Goal: Task Accomplishment & Management: Manage account settings

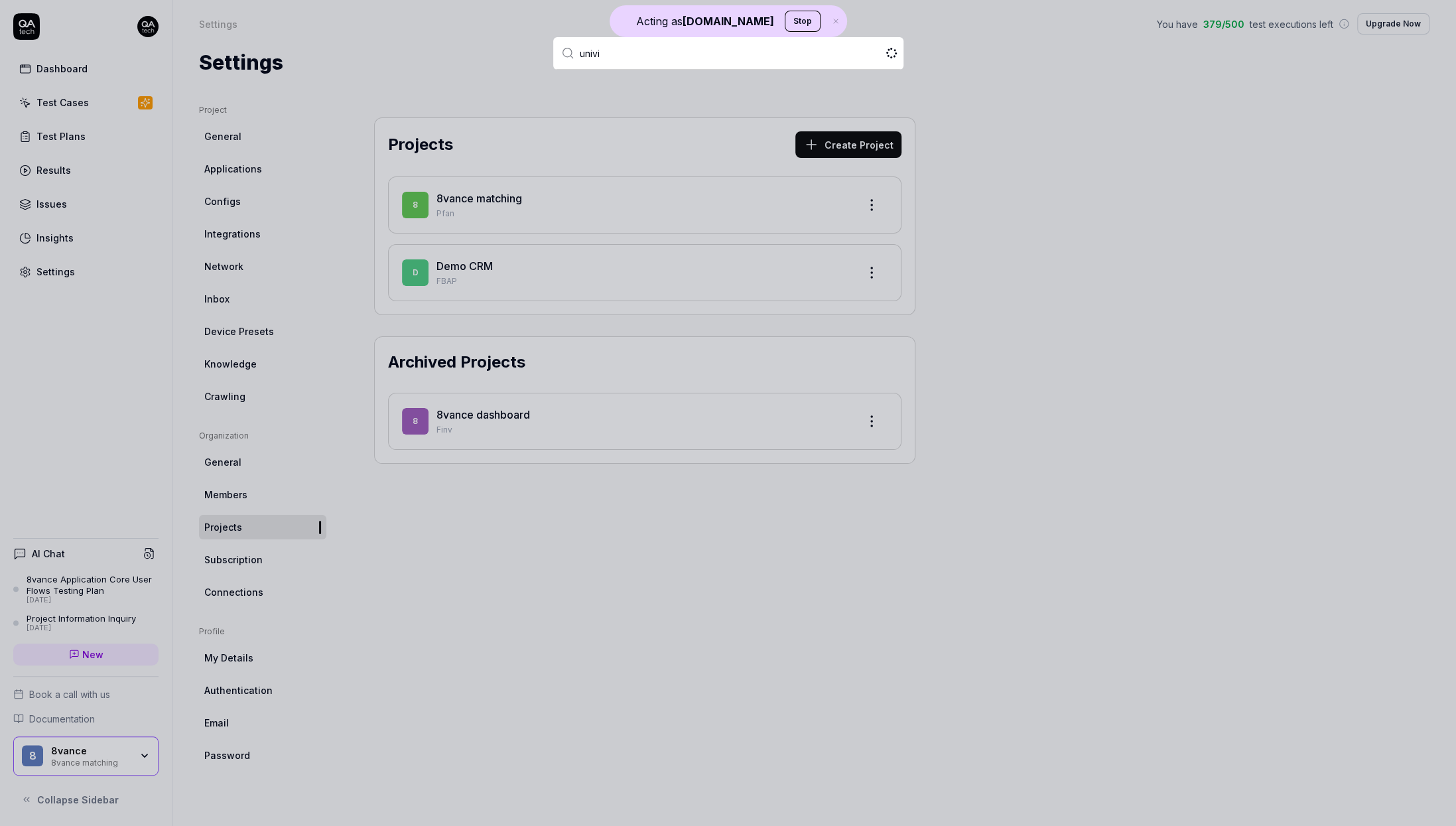
type input "univid"
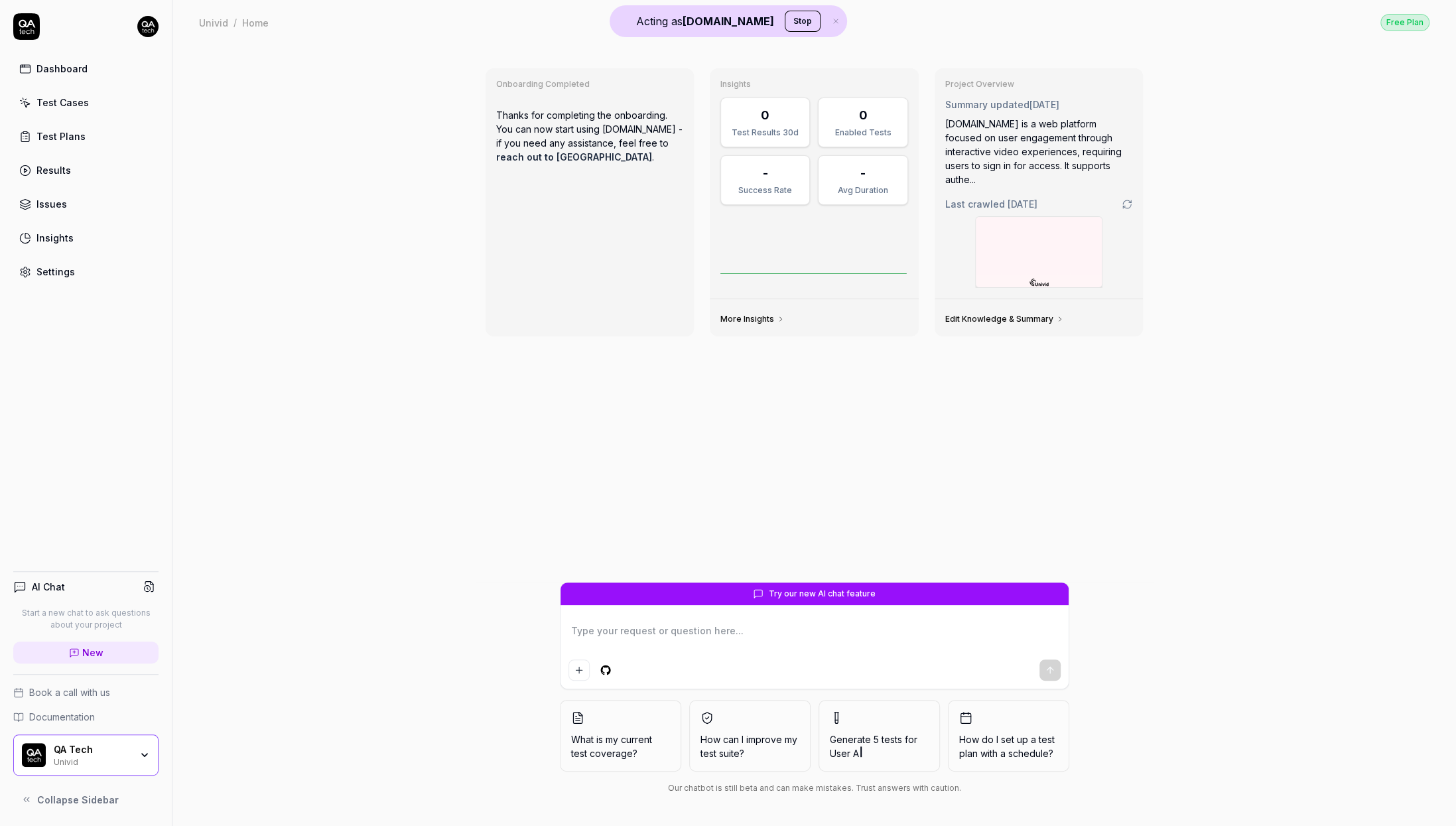
type textarea "*"
click at [61, 276] on link "Settings" at bounding box center [85, 272] width 145 height 26
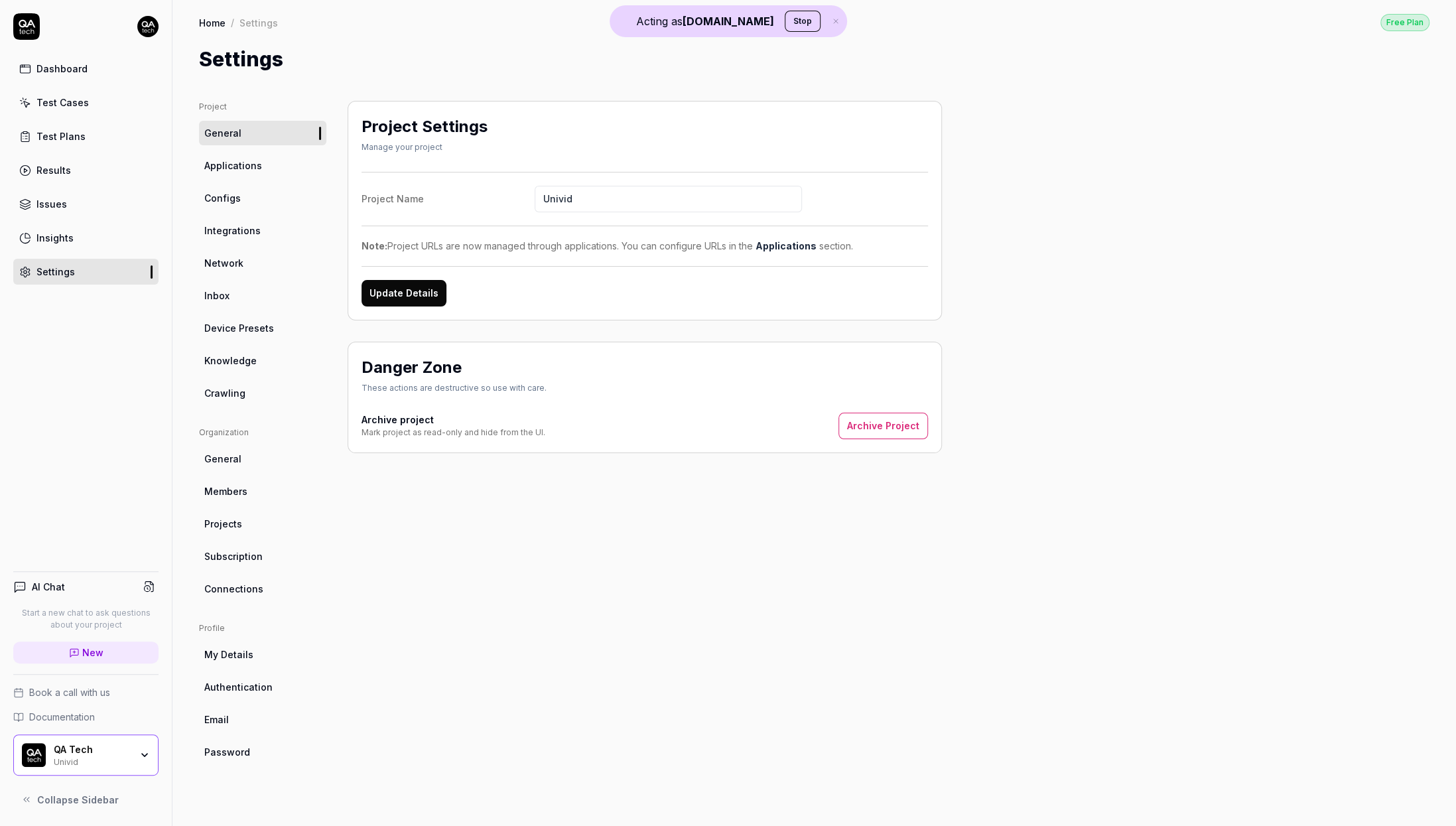
click at [252, 198] on link "Configs" at bounding box center [263, 198] width 127 height 25
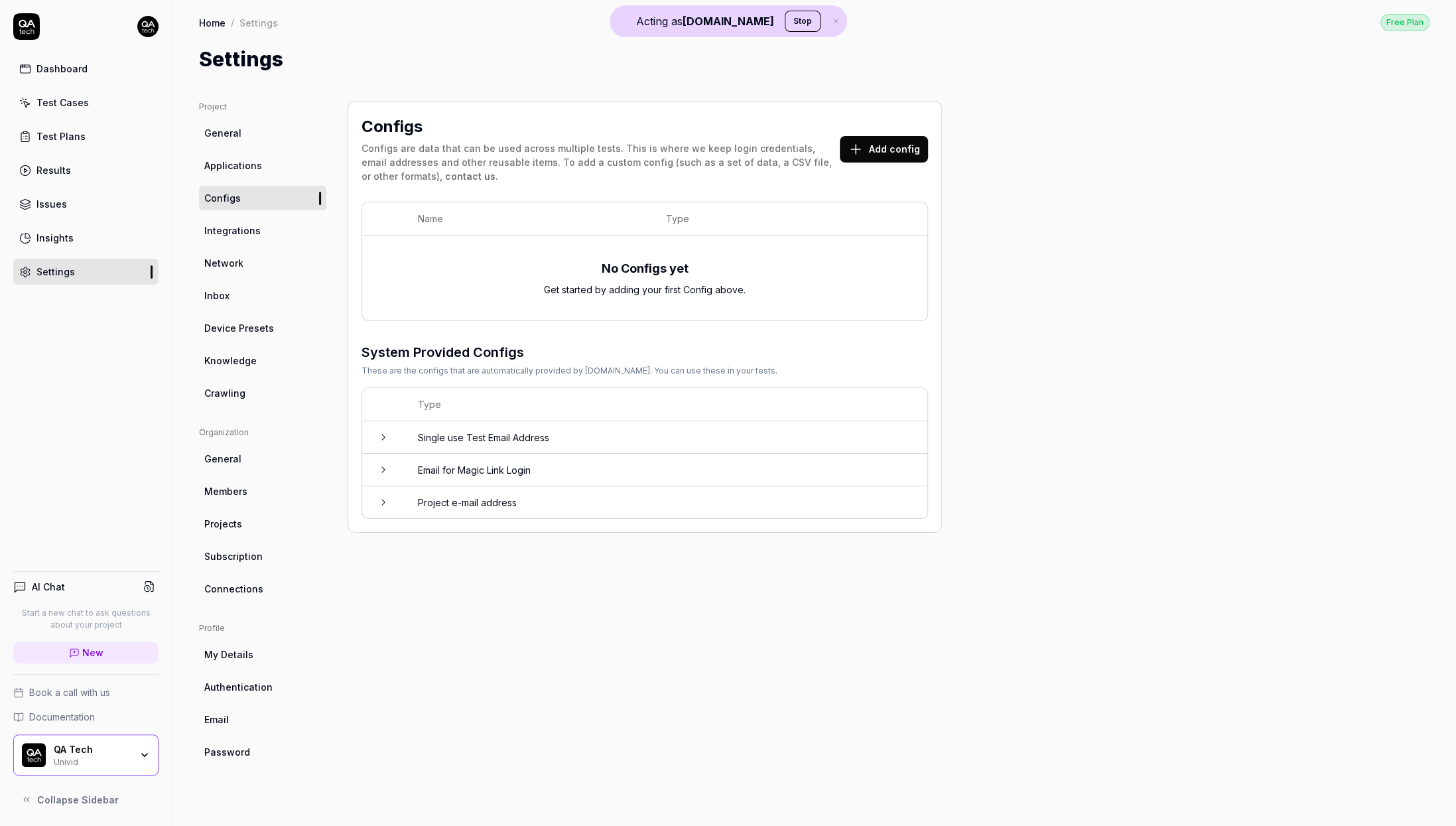
click at [141, 756] on icon "button" at bounding box center [144, 755] width 10 height 10
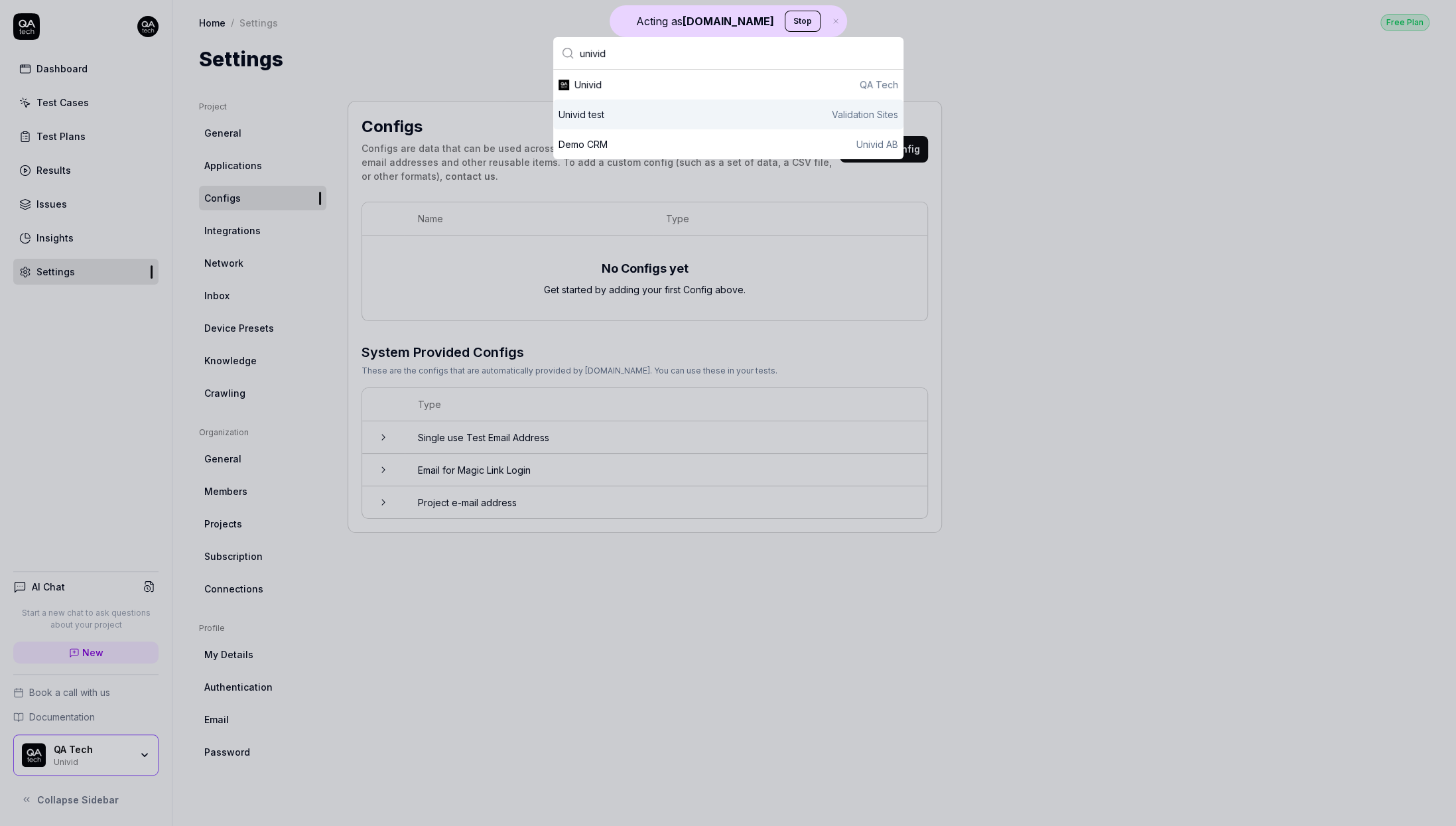
type input "univid"
click at [656, 120] on div "Univid test Validation Sites" at bounding box center [728, 114] width 340 height 14
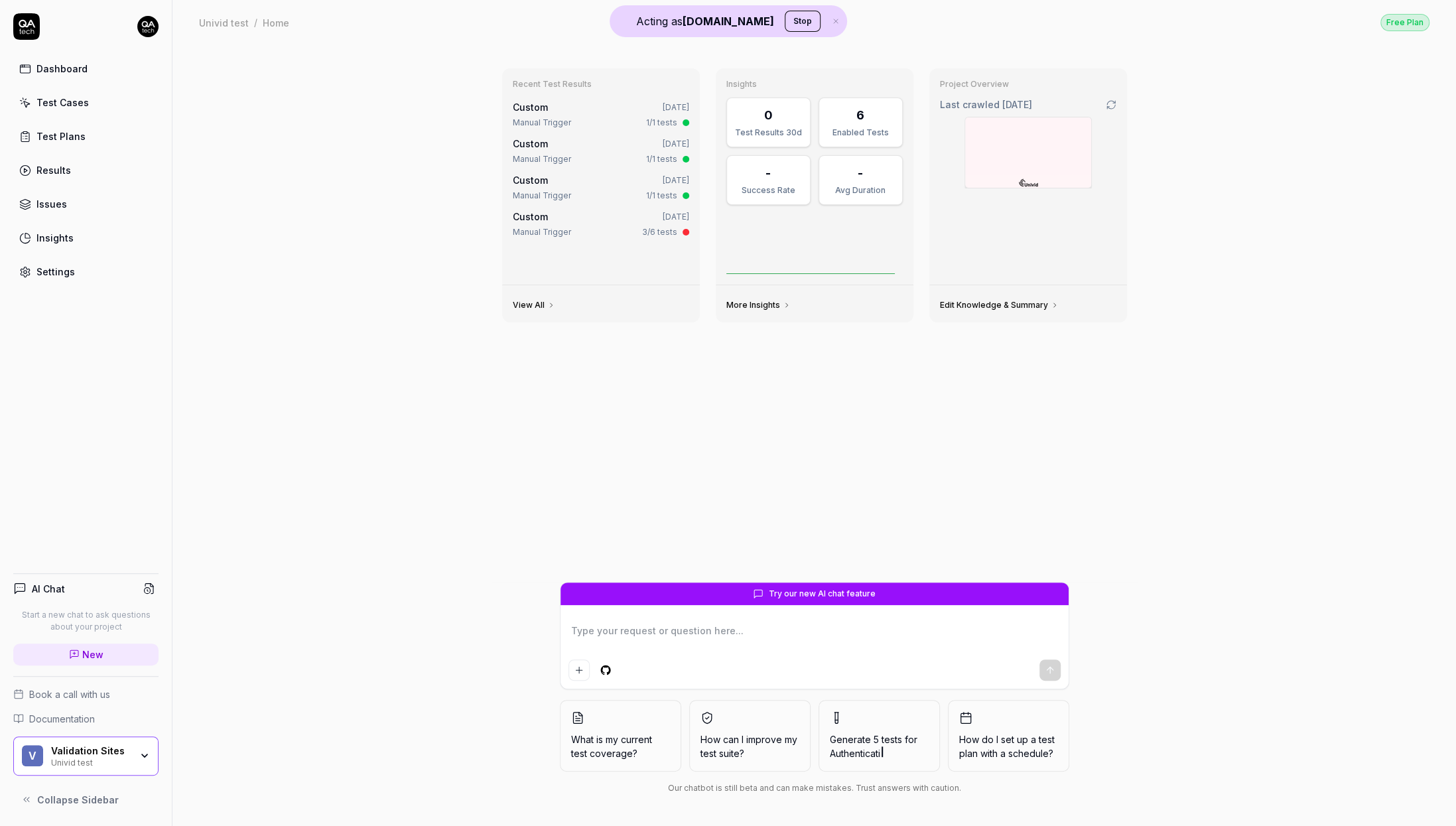
type textarea "*"
click at [69, 272] on div "Settings" at bounding box center [55, 272] width 39 height 14
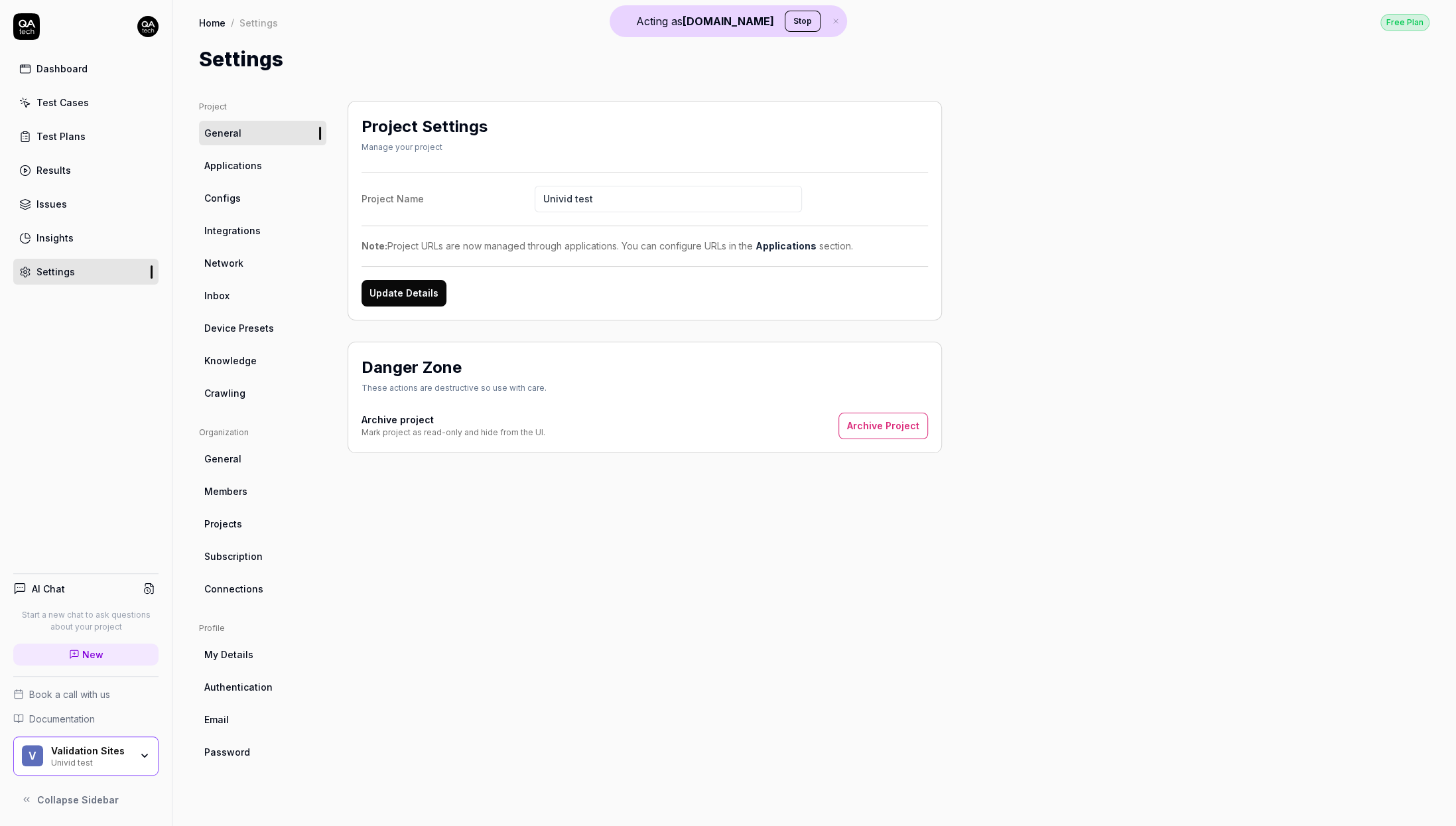
click at [233, 196] on span "Configs" at bounding box center [223, 198] width 36 height 14
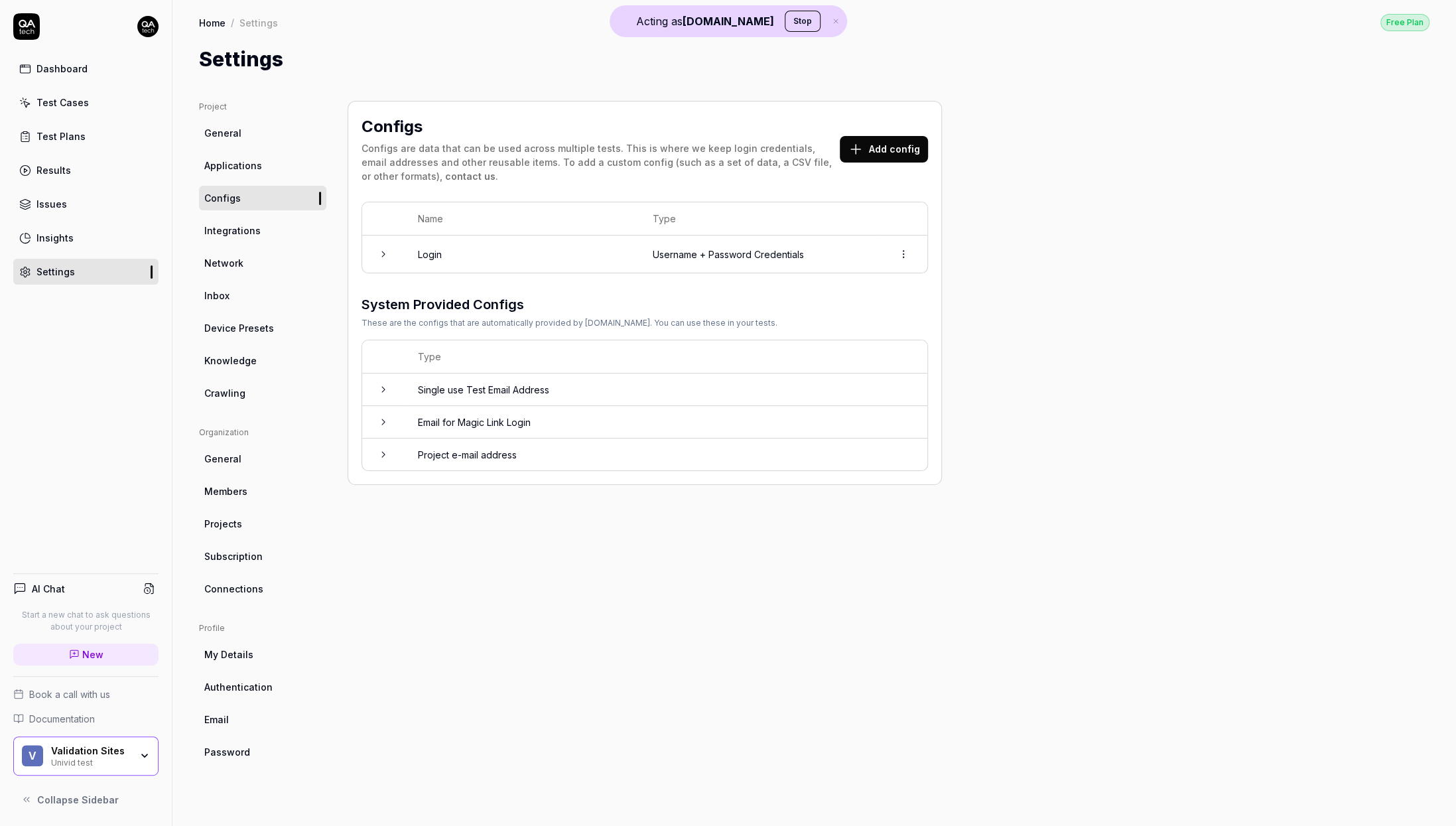
click at [407, 258] on td "Login" at bounding box center [522, 254] width 235 height 37
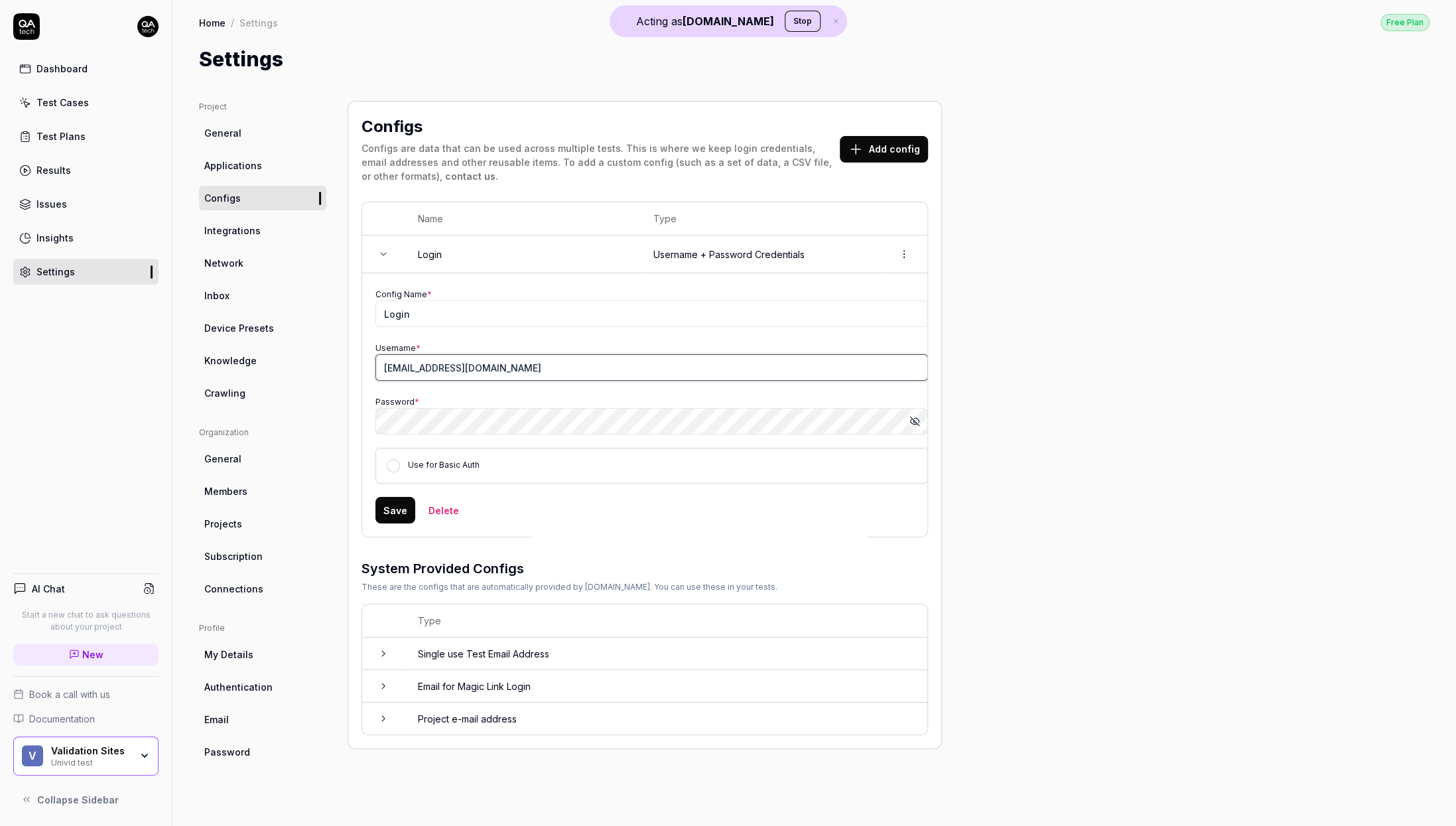
drag, startPoint x: 505, startPoint y: 371, endPoint x: 351, endPoint y: 352, distance: 155.2
click at [351, 352] on div "Configs Configs are data that can be used across multiple tests. This is where …" at bounding box center [645, 425] width 595 height 648
click at [998, 433] on div "Project General Applications Configs Integrations Network Inbox Device Presets …" at bounding box center [815, 450] width 1231 height 699
click at [915, 409] on button "Show password" at bounding box center [915, 421] width 27 height 27
